Goal: Check status: Check status

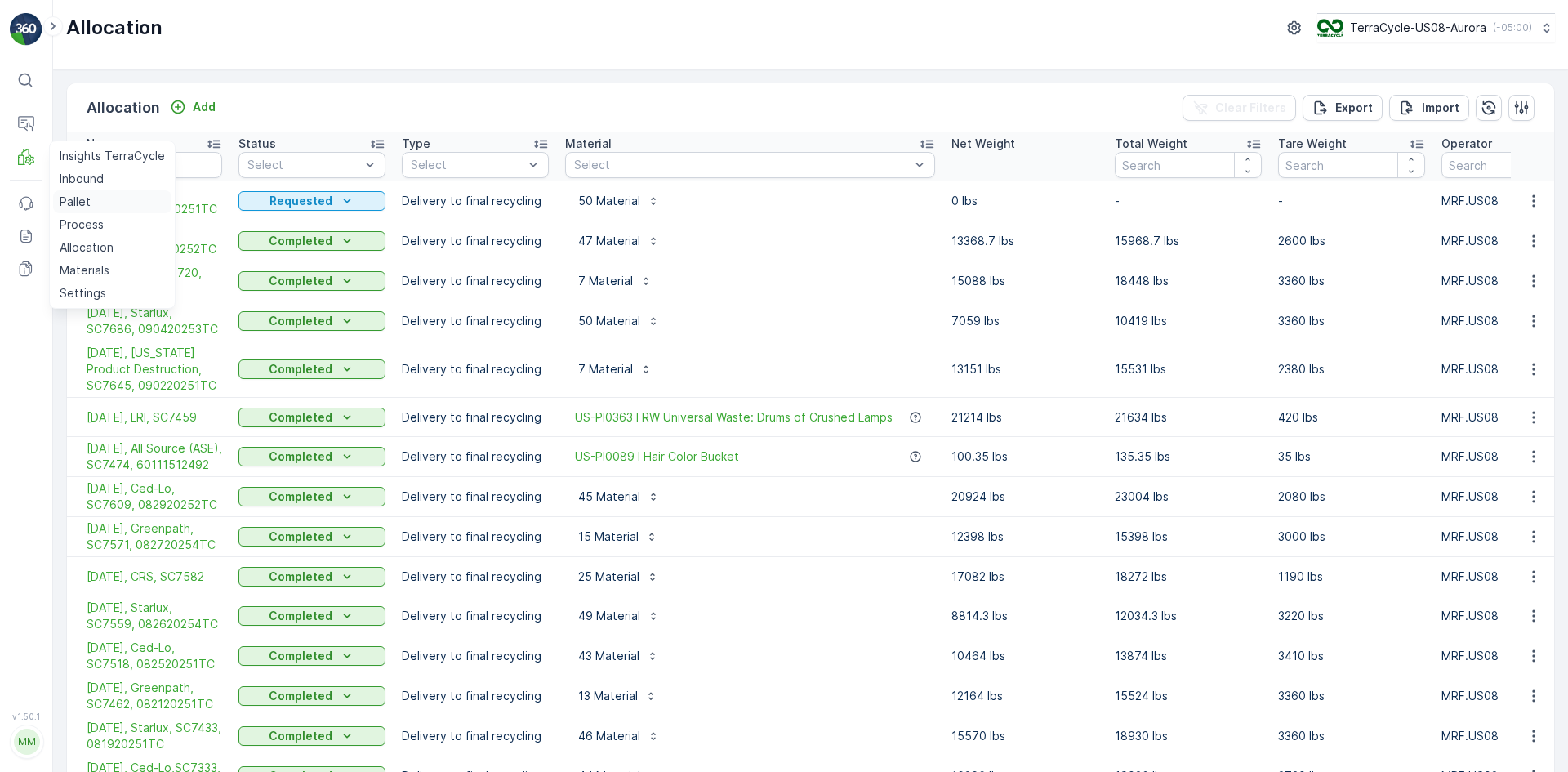
click at [78, 197] on p "Pallet" at bounding box center [75, 201] width 31 height 17
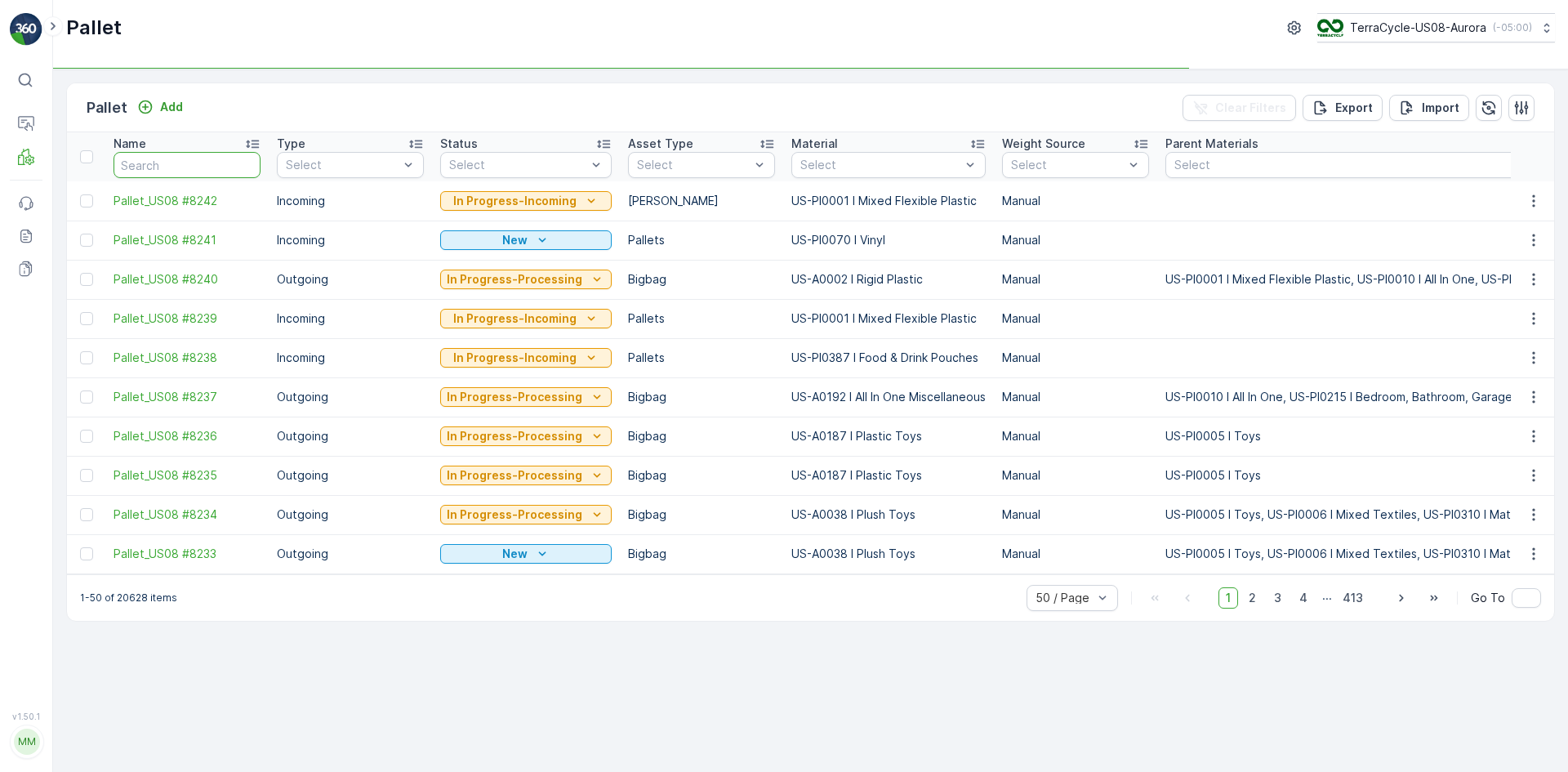
click at [166, 160] on input "text" at bounding box center [187, 164] width 147 height 26
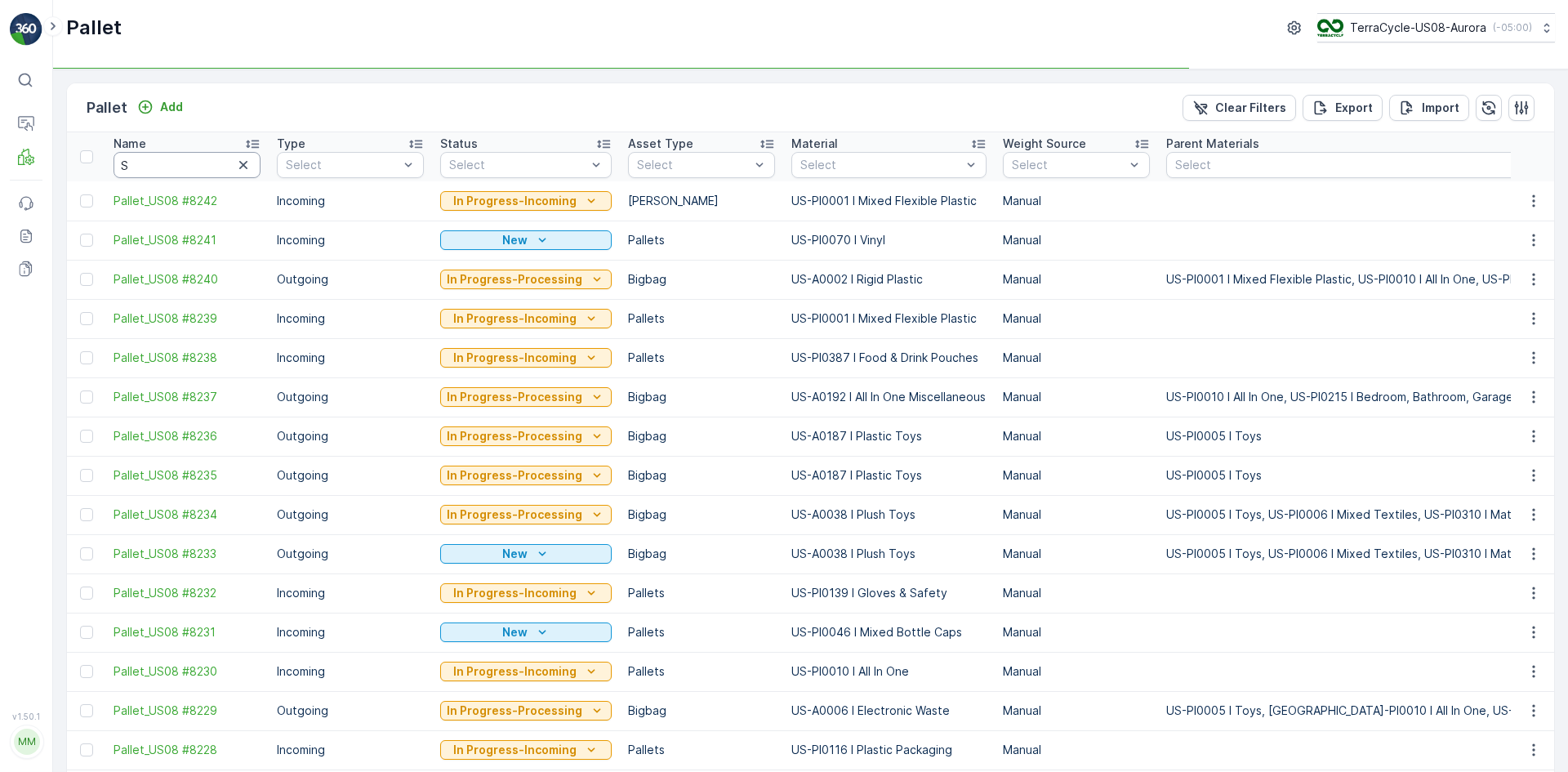
click at [162, 156] on input "S" at bounding box center [187, 164] width 147 height 26
type input "SC"
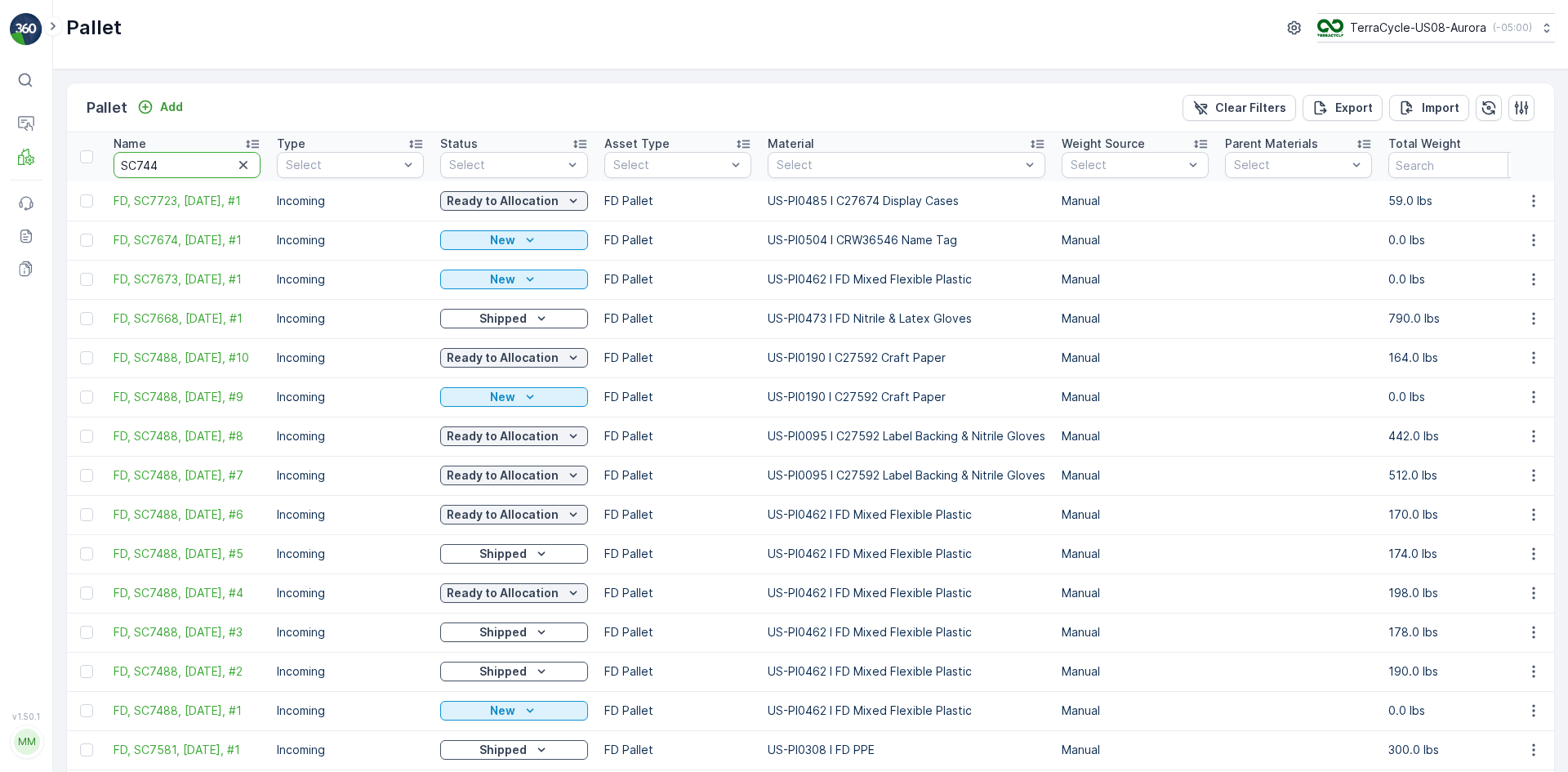
type input "SC7448"
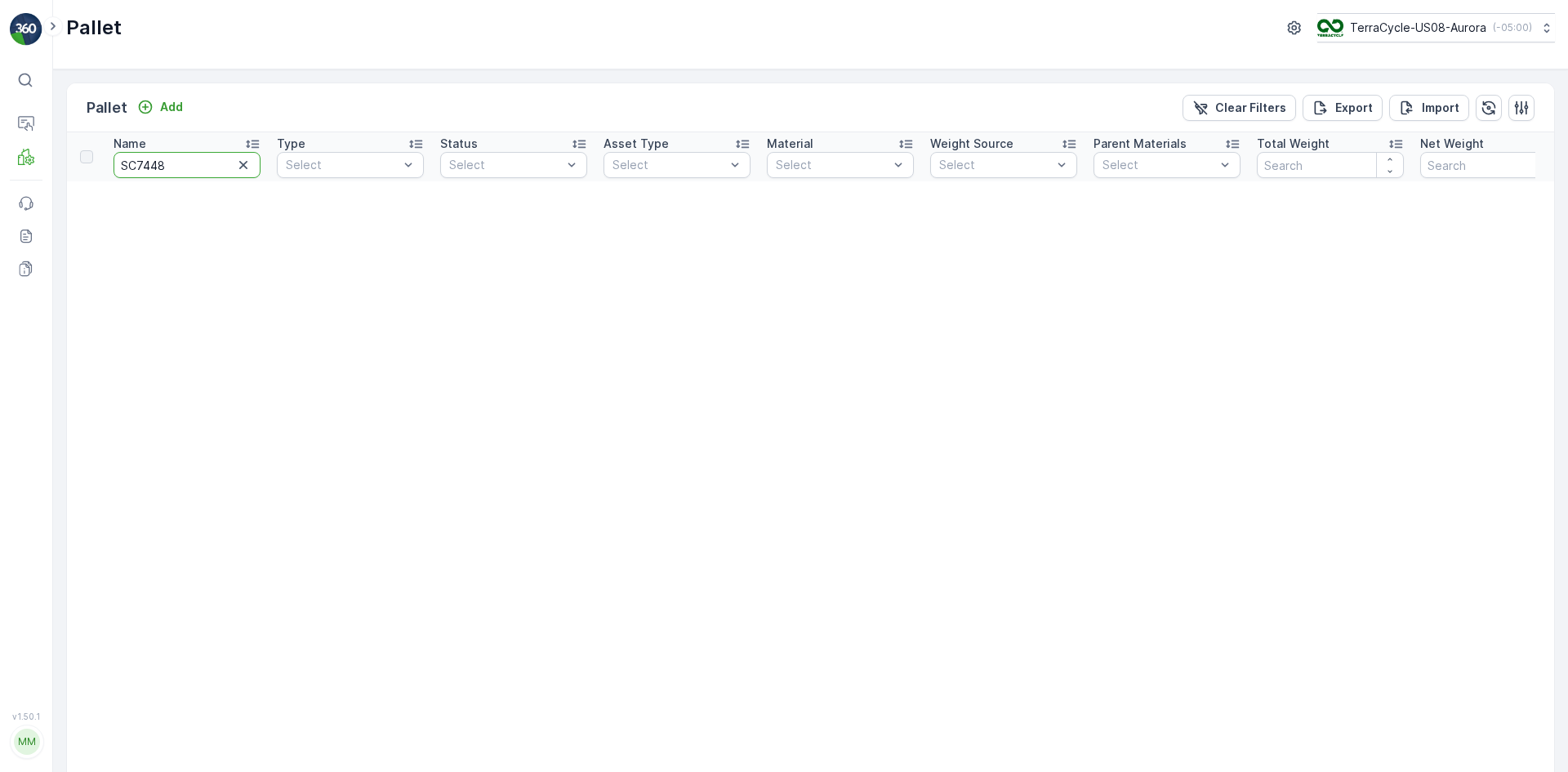
click at [150, 166] on input "SC7448" at bounding box center [187, 164] width 147 height 26
type input "SC7488"
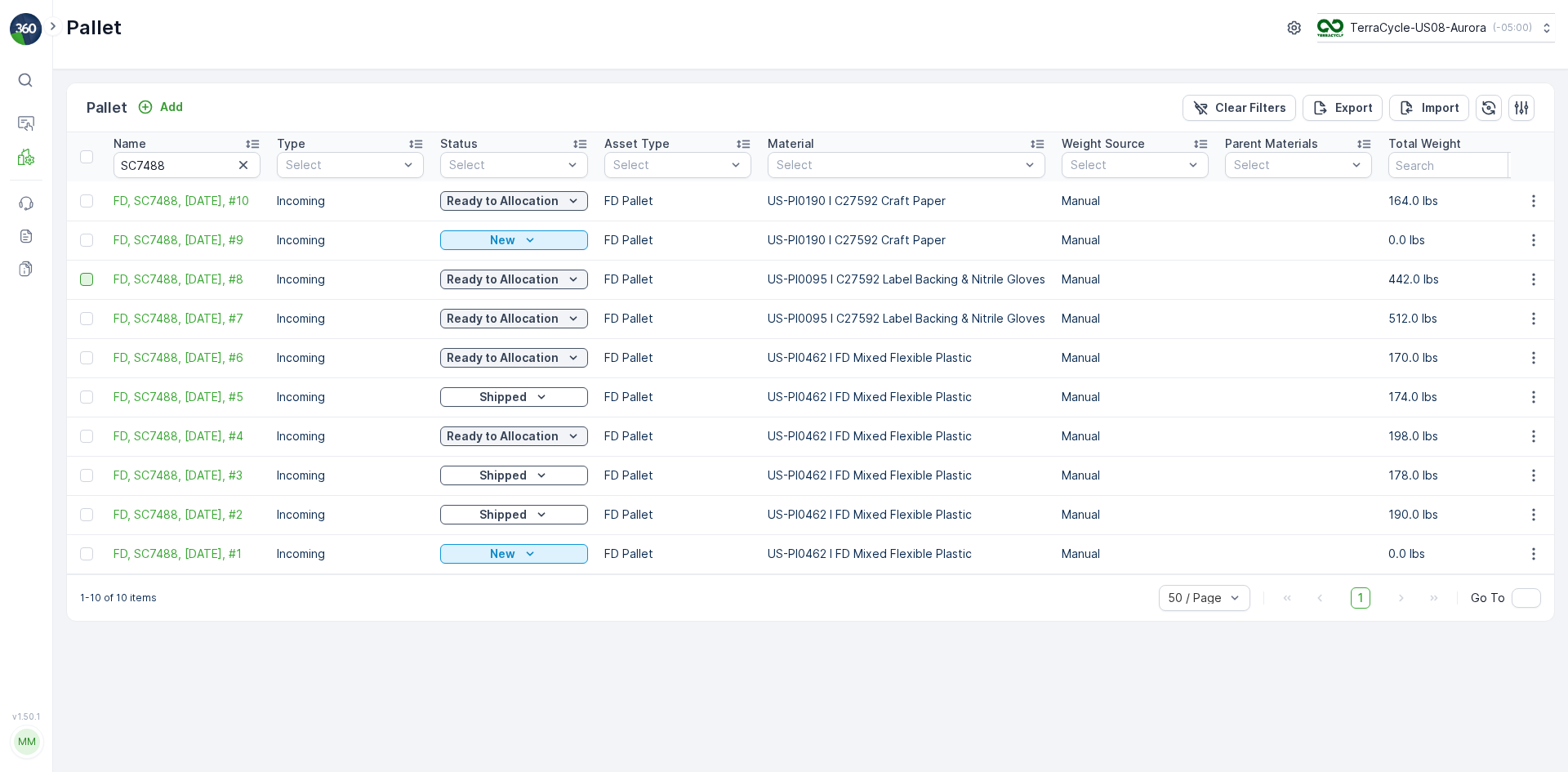
click at [89, 279] on div at bounding box center [86, 279] width 13 height 13
click at [80, 273] on input "checkbox" at bounding box center [80, 273] width 0 height 0
drag, startPoint x: 87, startPoint y: 316, endPoint x: 99, endPoint y: 329, distance: 17.7
click at [87, 315] on div at bounding box center [86, 318] width 13 height 13
click at [80, 312] on input "checkbox" at bounding box center [80, 312] width 0 height 0
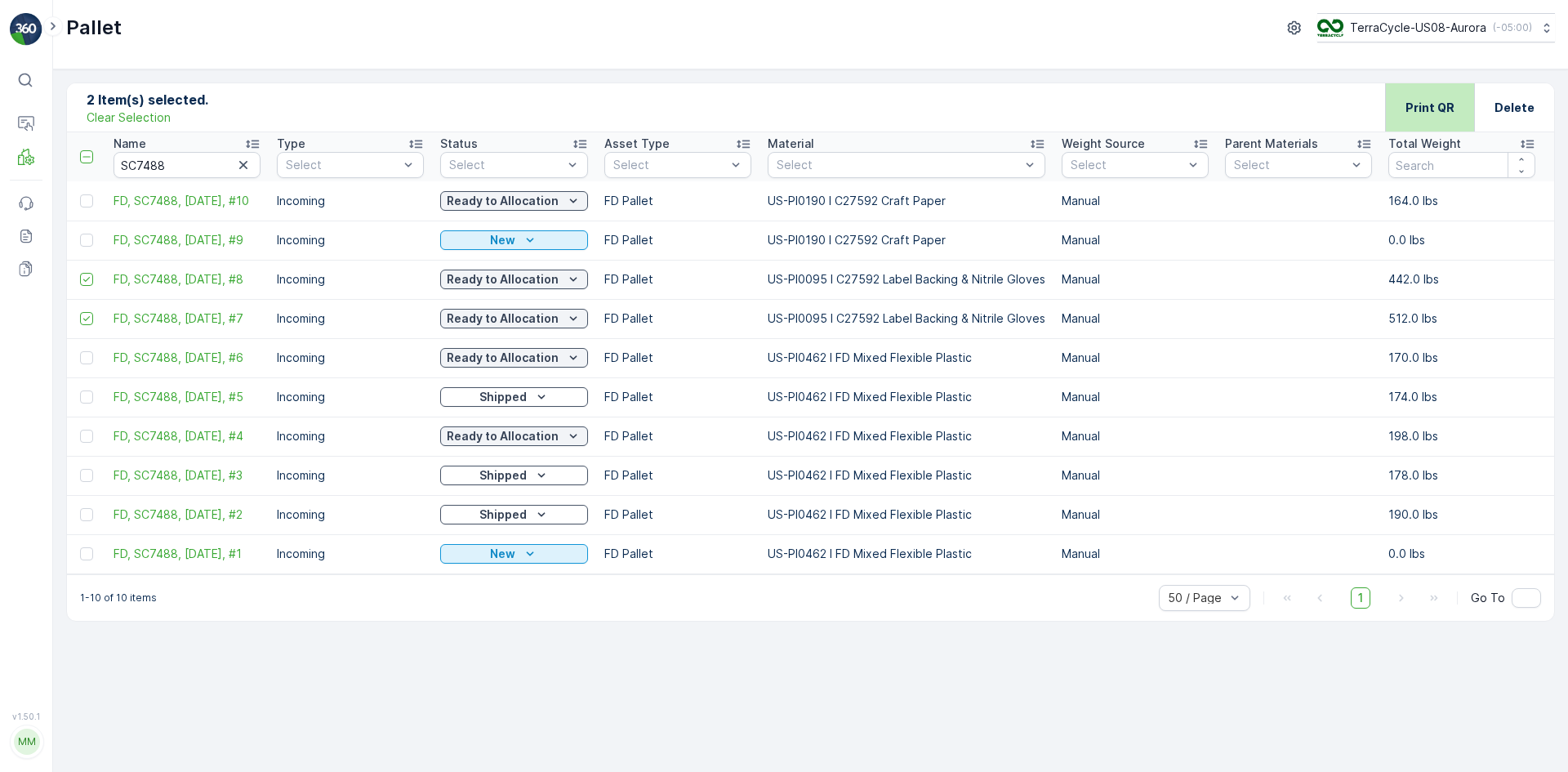
click at [1417, 116] on div "Print QR" at bounding box center [1430, 108] width 49 height 49
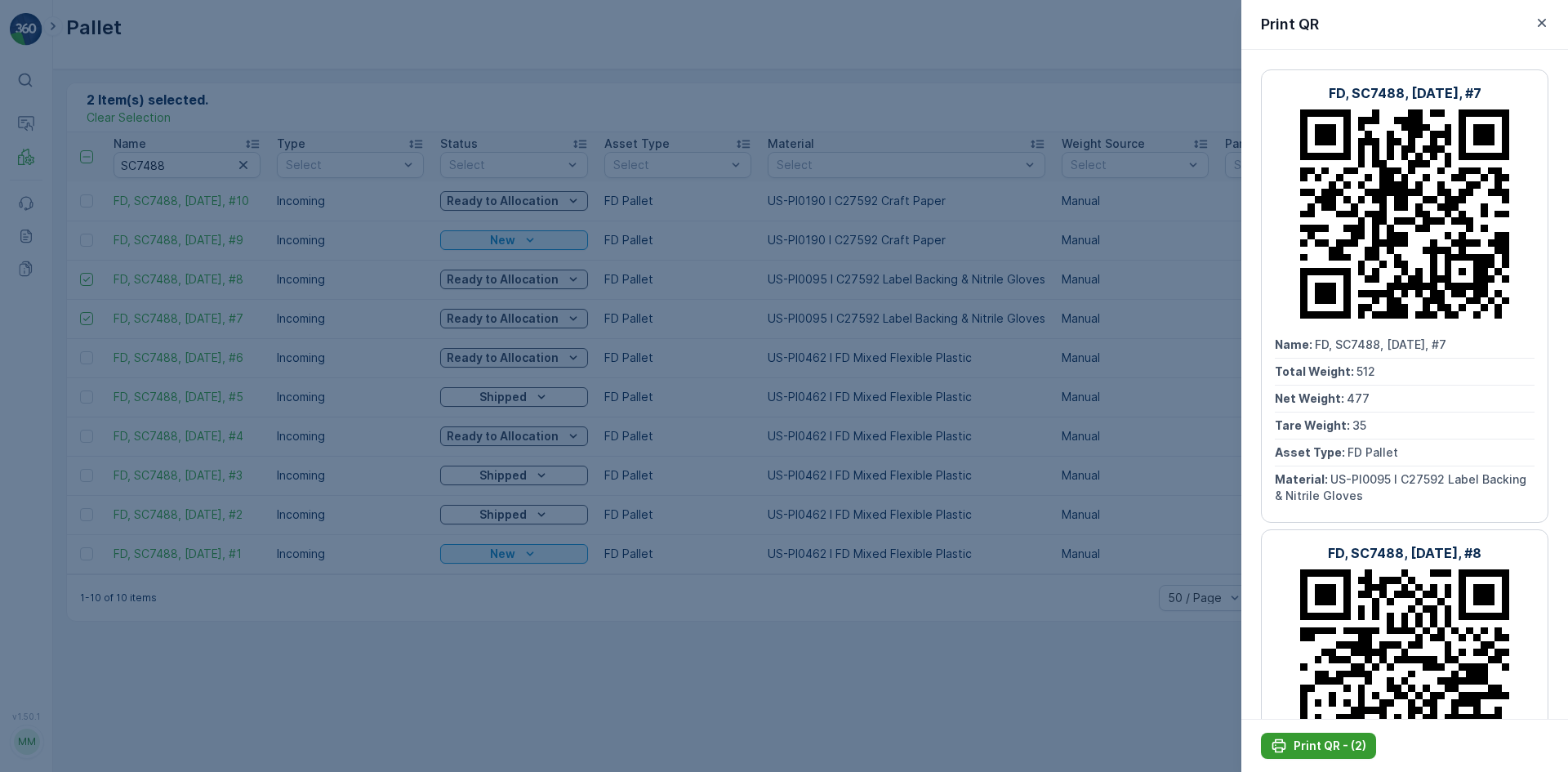
click at [1328, 737] on button "Print QR - (2)" at bounding box center [1319, 746] width 115 height 26
click at [1540, 20] on icon "button" at bounding box center [1542, 22] width 8 height 8
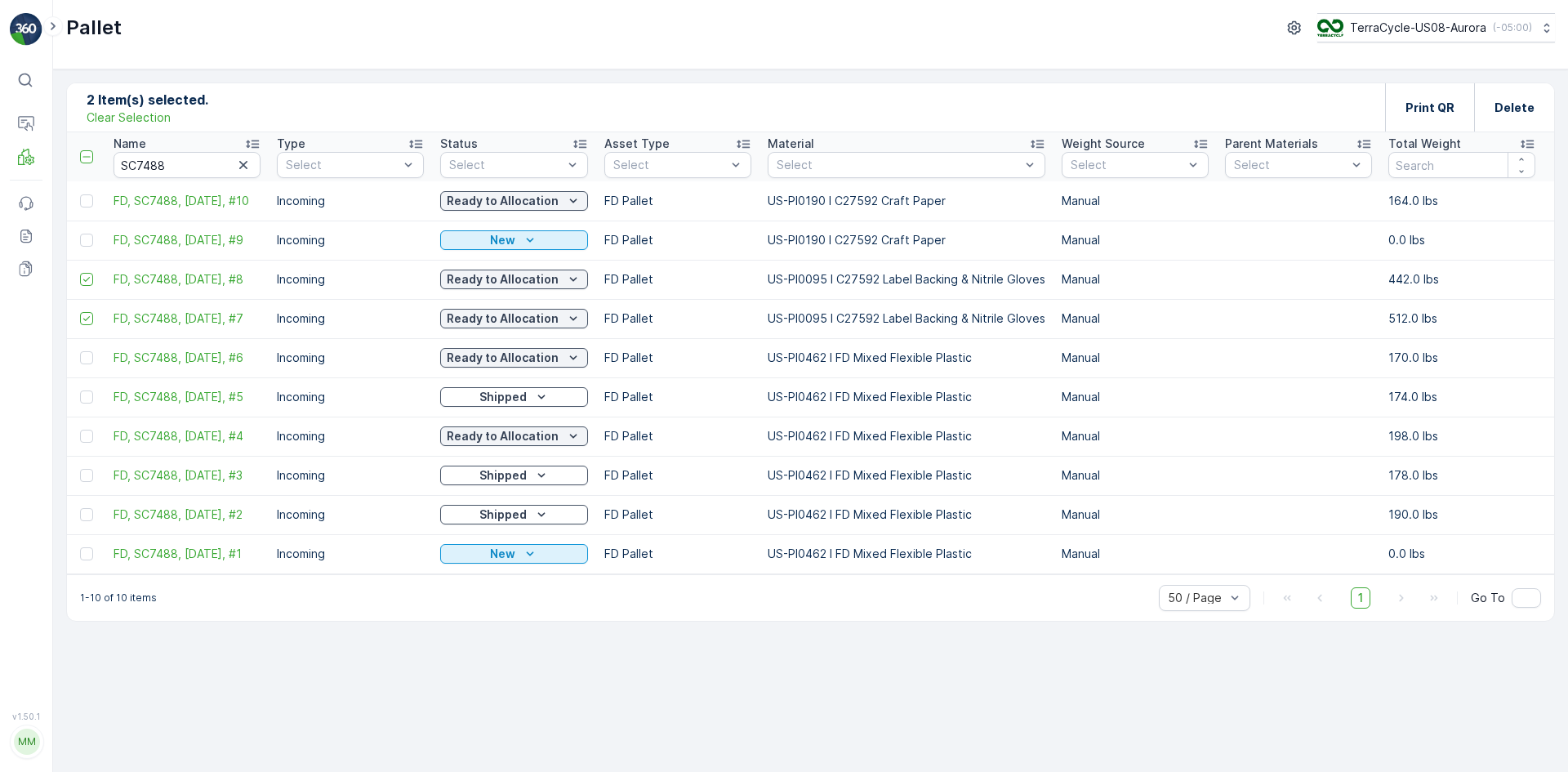
click at [121, 121] on p "Clear Selection" at bounding box center [128, 118] width 85 height 17
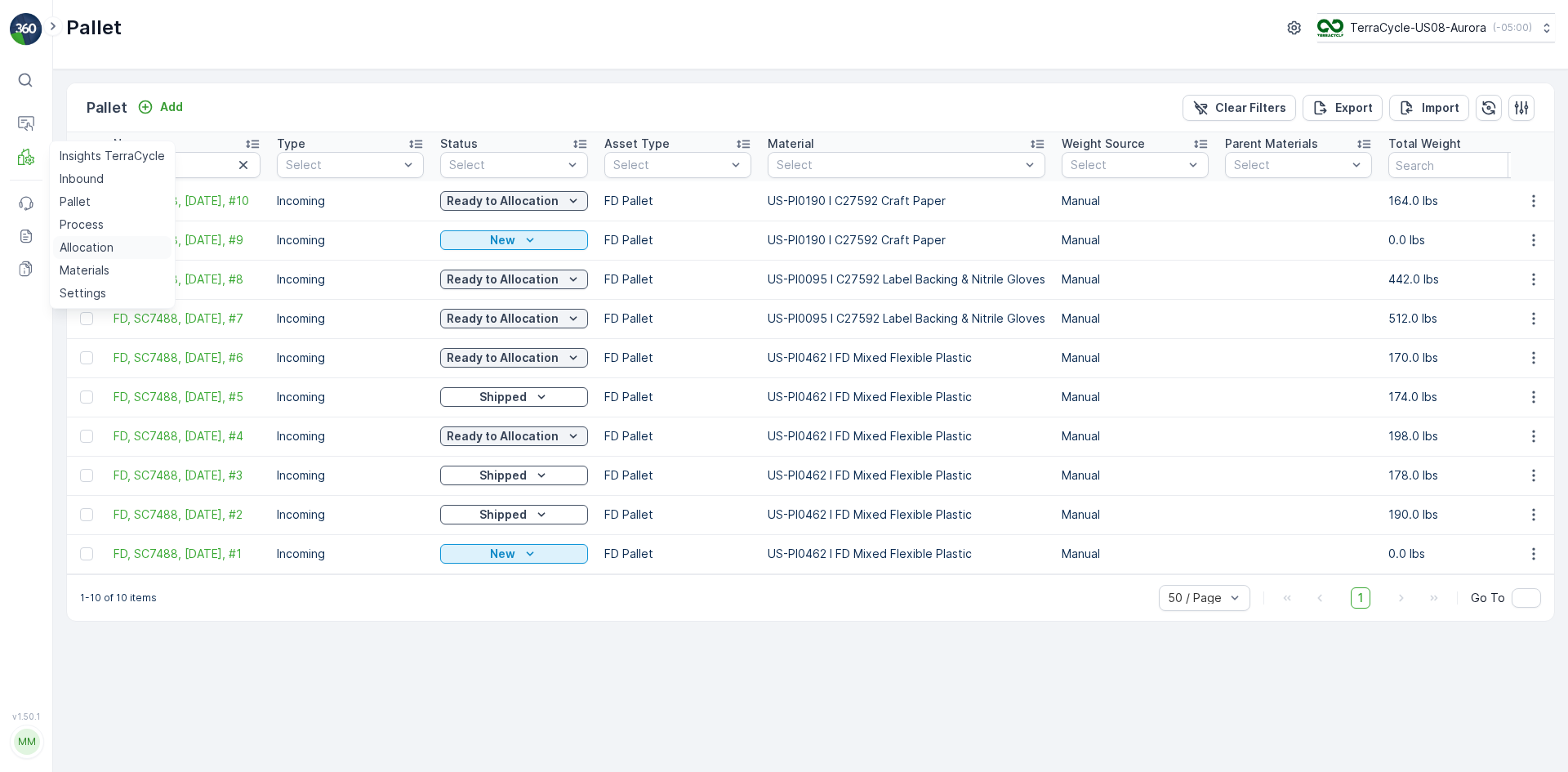
click at [80, 245] on p "Allocation" at bounding box center [86, 247] width 53 height 17
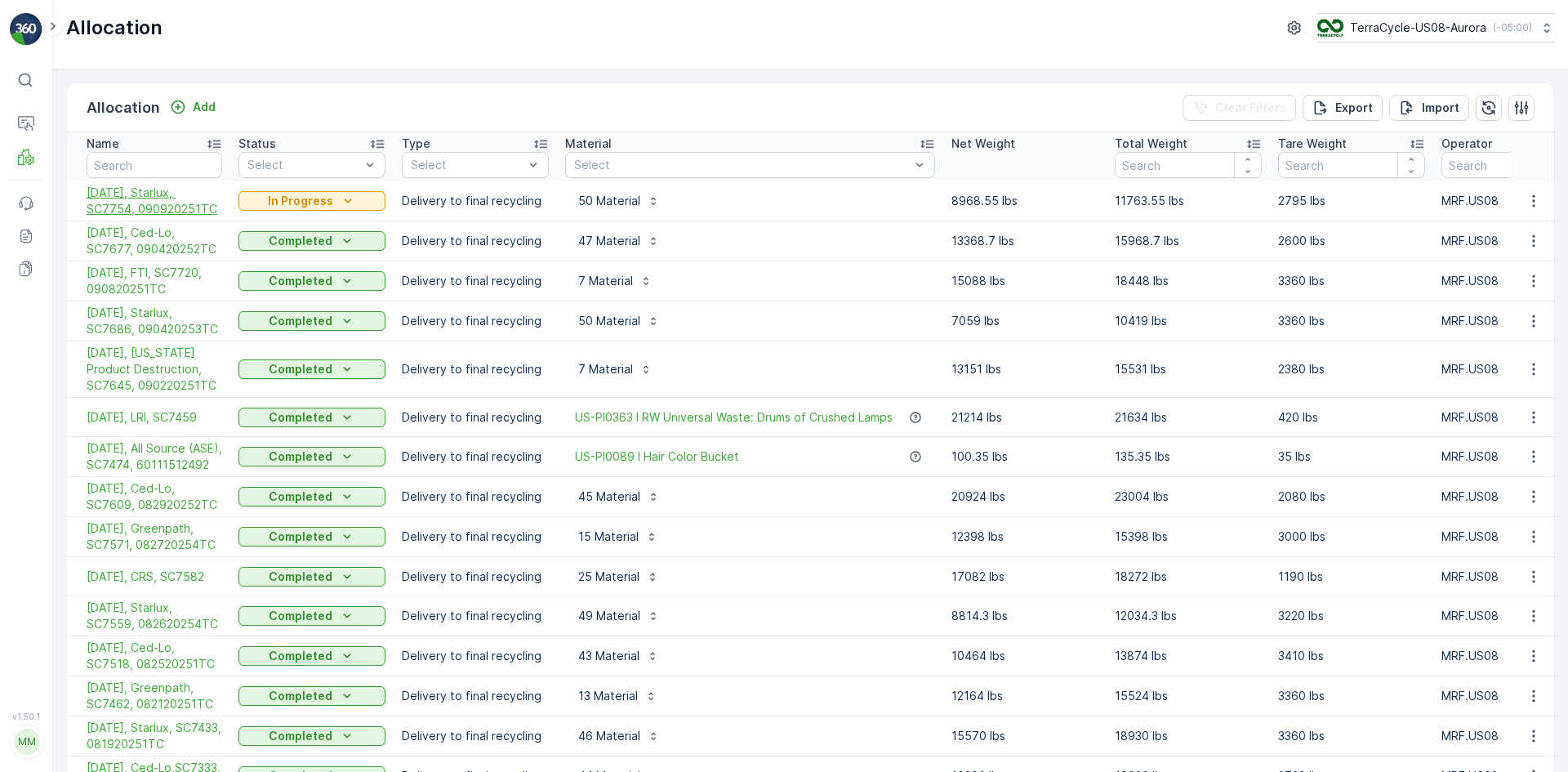
click at [146, 201] on span "[DATE], Starlux, SC7754, 090920251TC" at bounding box center [155, 201] width 136 height 33
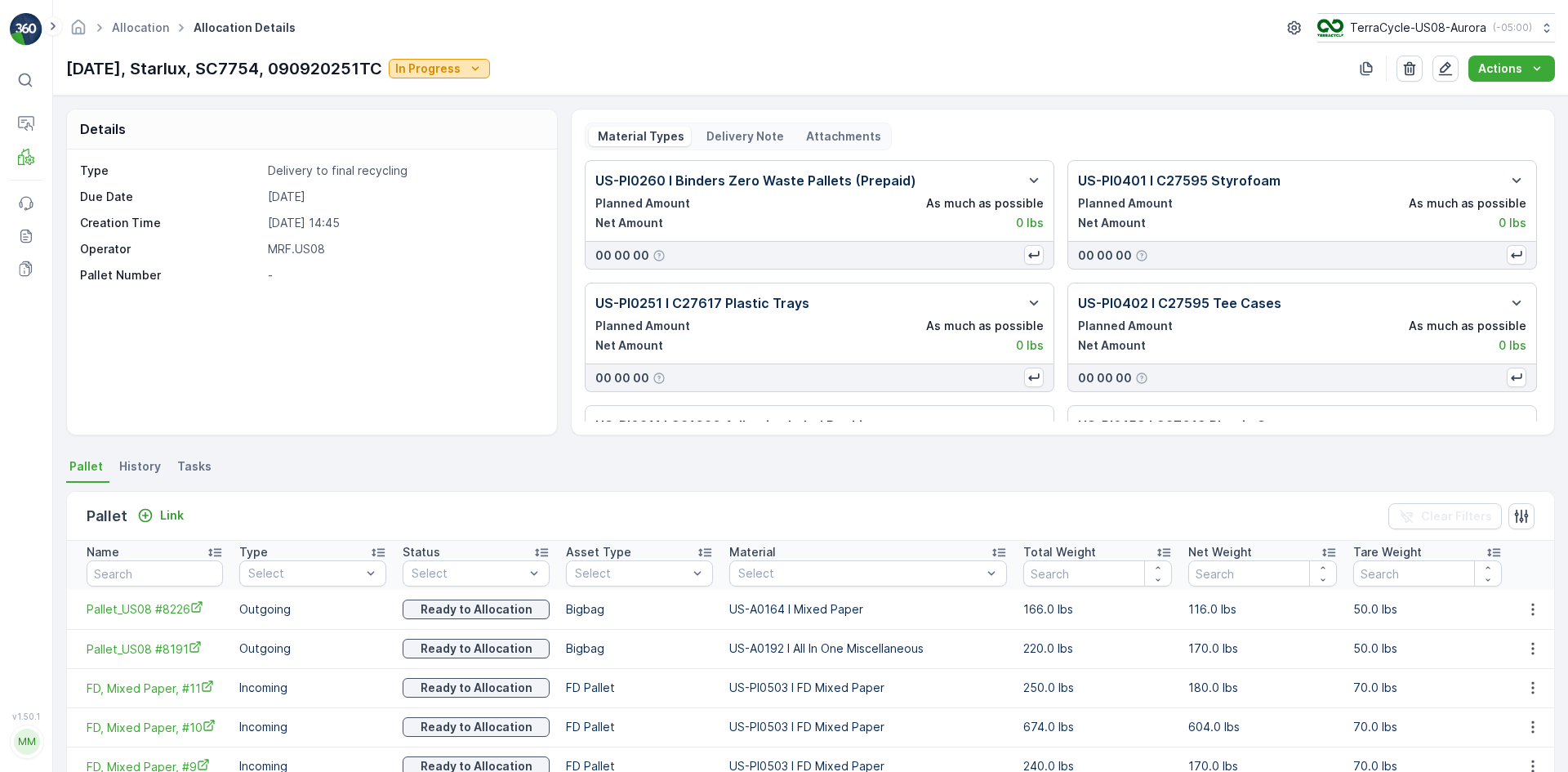
drag, startPoint x: 599, startPoint y: 63, endPoint x: 430, endPoint y: 69, distance: 169.1
click at [430, 69] on p "In Progress" at bounding box center [428, 68] width 65 height 17
click at [442, 142] on span "Completed" at bounding box center [444, 138] width 61 height 17
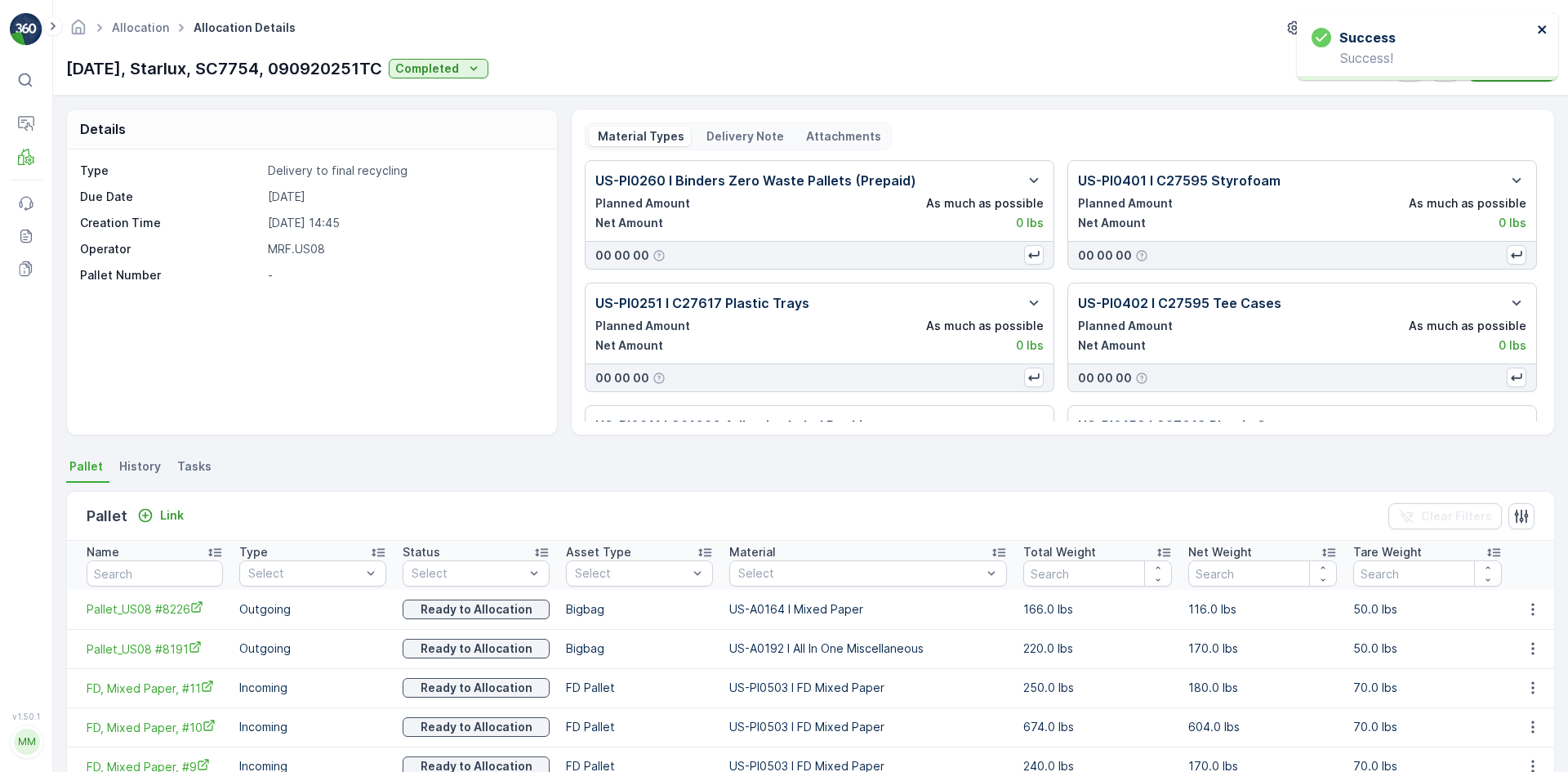
click at [1542, 30] on icon "close" at bounding box center [1544, 29] width 12 height 13
click at [1524, 60] on div "Actions" at bounding box center [1512, 68] width 67 height 17
click at [1501, 104] on span "Create Delivery Note" at bounding box center [1504, 99] width 118 height 17
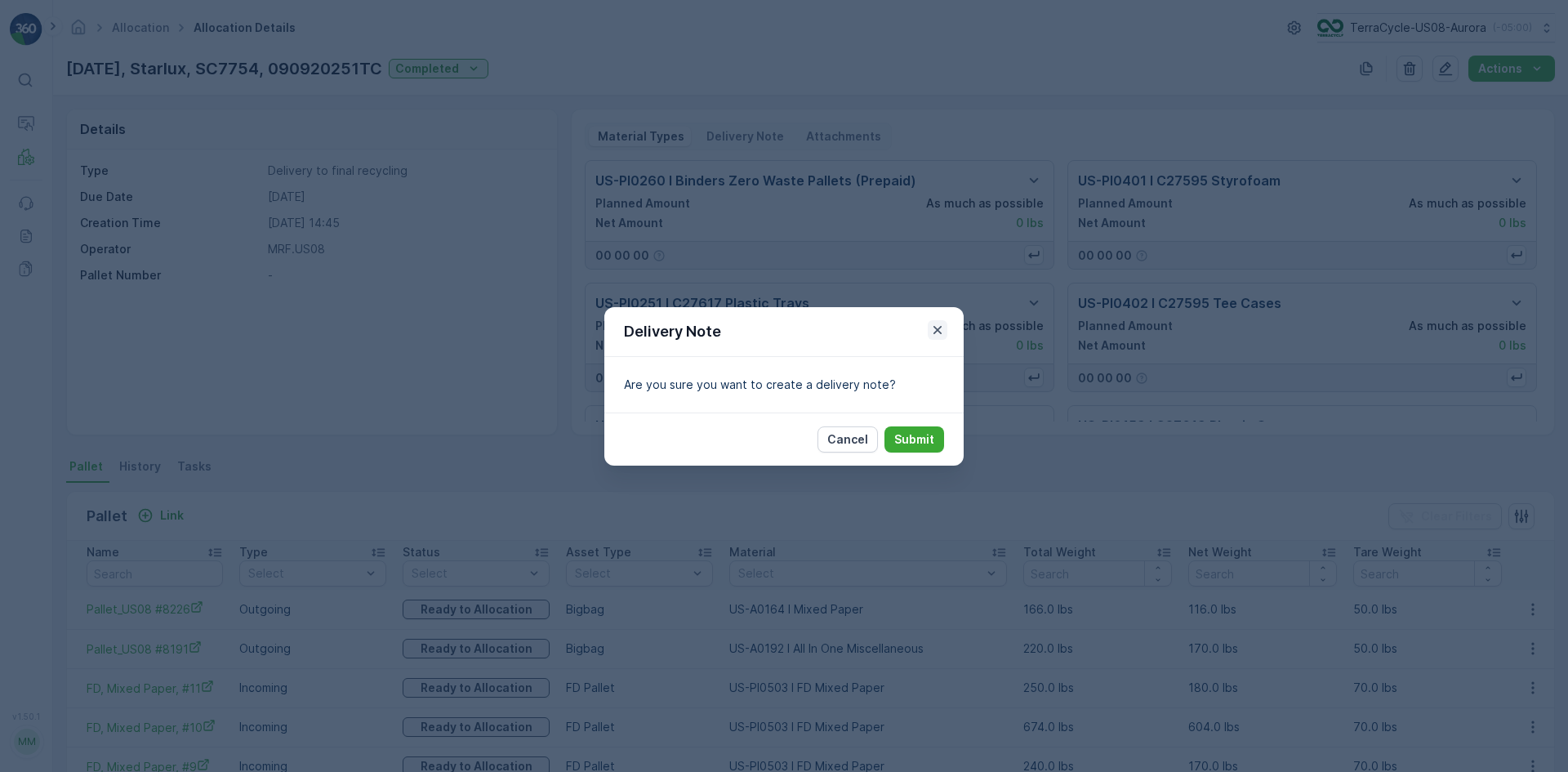
click at [934, 332] on icon "button" at bounding box center [937, 330] width 17 height 17
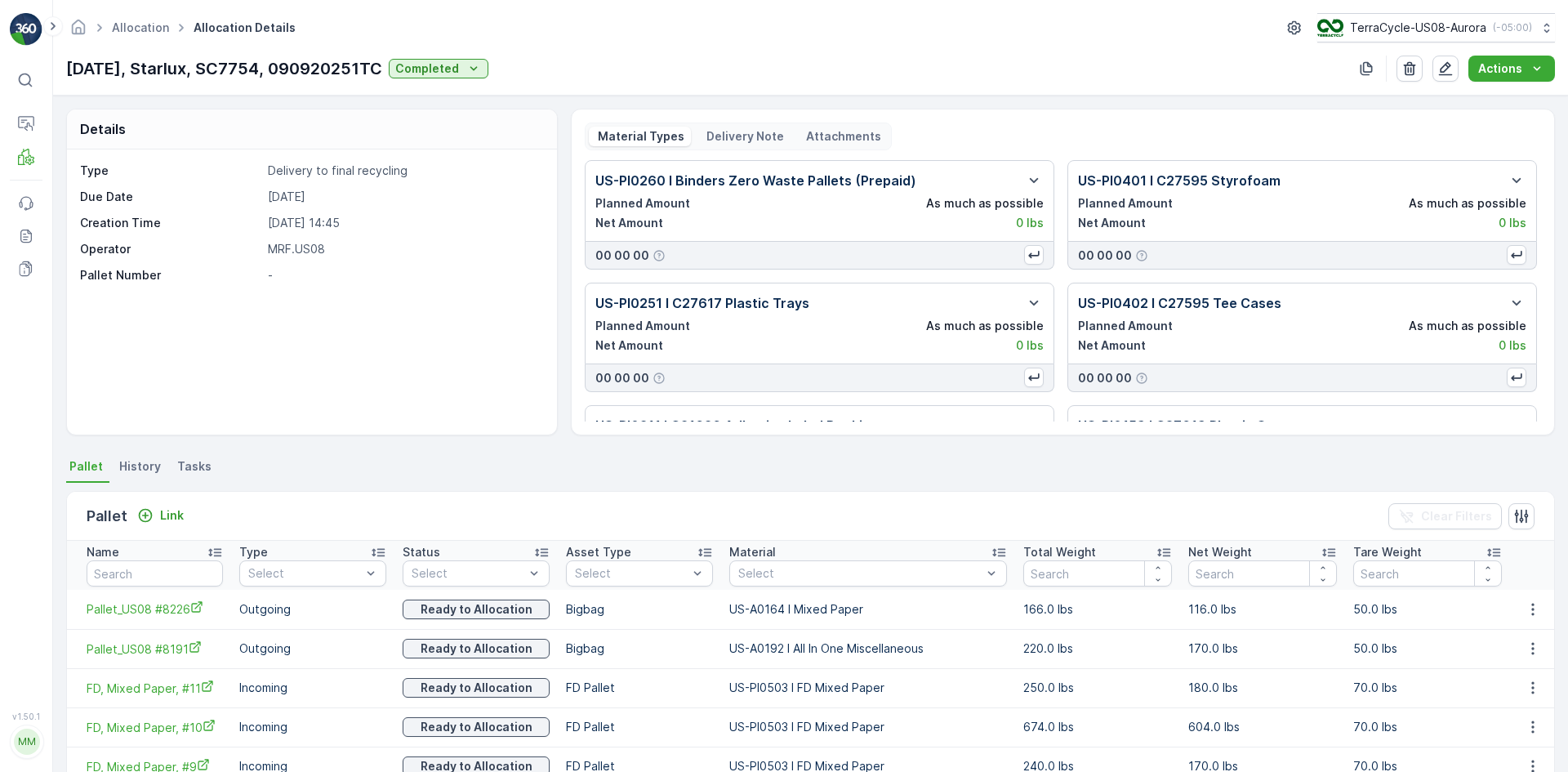
click at [738, 126] on div "Delivery Note" at bounding box center [745, 136] width 93 height 19
